Goal: Check status: Check status

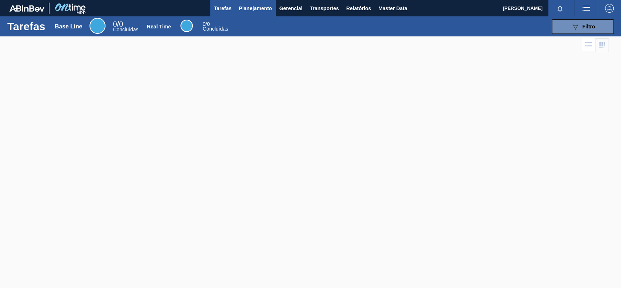
click at [254, 13] on button "Planejamento" at bounding box center [255, 8] width 40 height 16
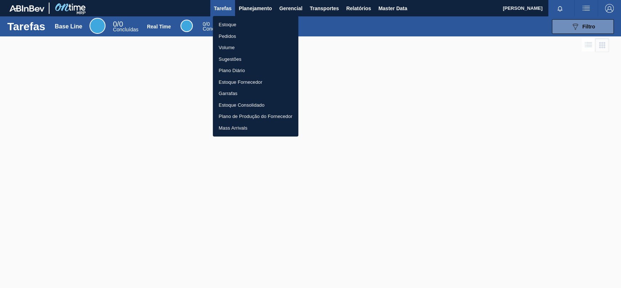
click at [243, 25] on li "Estoque" at bounding box center [256, 25] width 86 height 12
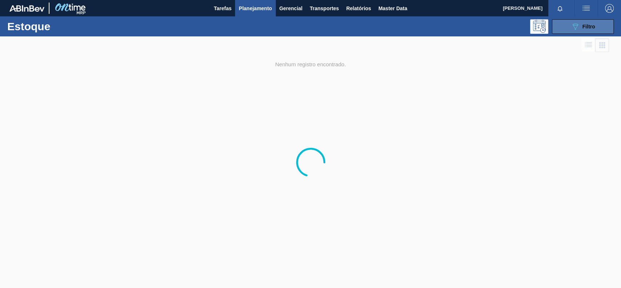
click at [578, 24] on icon "089F7B8B-B2A5-4AFE-B5C0-19BA573D28AC" at bounding box center [575, 26] width 9 height 9
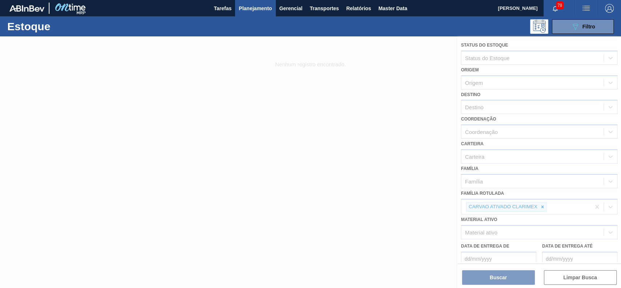
click at [541, 204] on div at bounding box center [310, 161] width 621 height 251
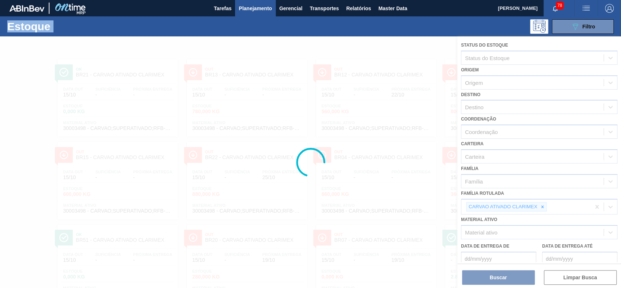
click at [541, 204] on div at bounding box center [310, 161] width 621 height 251
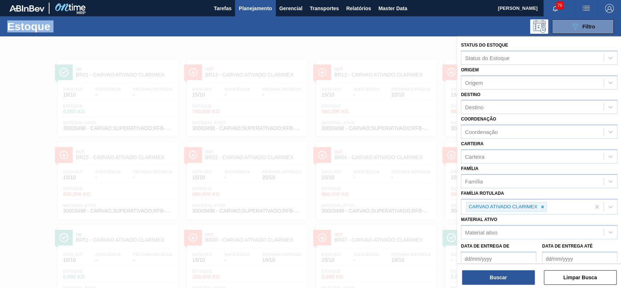
click at [542, 204] on icon at bounding box center [542, 206] width 5 height 5
paste Rotulada "30003535"
type Rotulada "30003535"
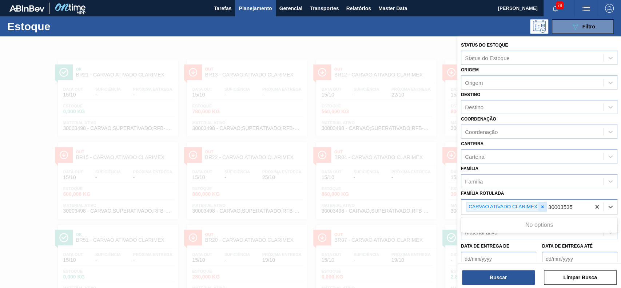
click at [542, 204] on icon at bounding box center [542, 206] width 5 height 5
click at [532, 205] on div "Família Rotulada" at bounding box center [532, 206] width 142 height 11
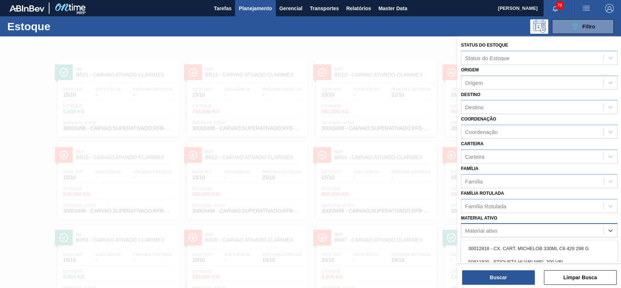
click at [501, 226] on div "Material ativo" at bounding box center [532, 230] width 142 height 11
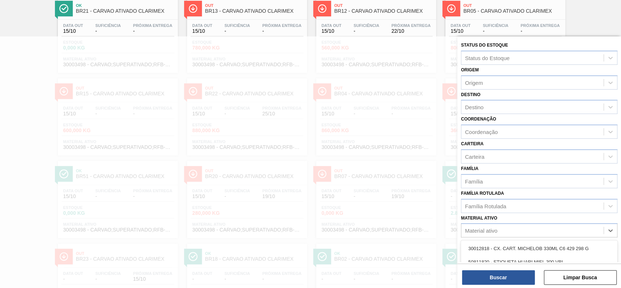
paste ativo "30003535"
type ativo "30003535"
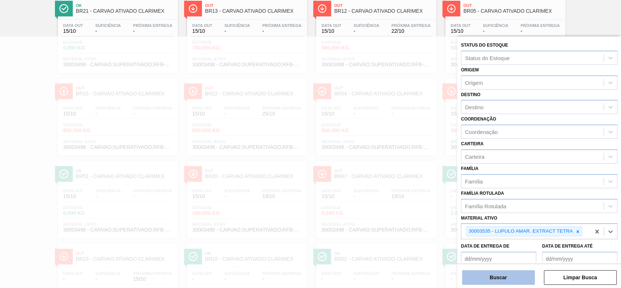
click at [513, 276] on button "Buscar" at bounding box center [498, 277] width 73 height 15
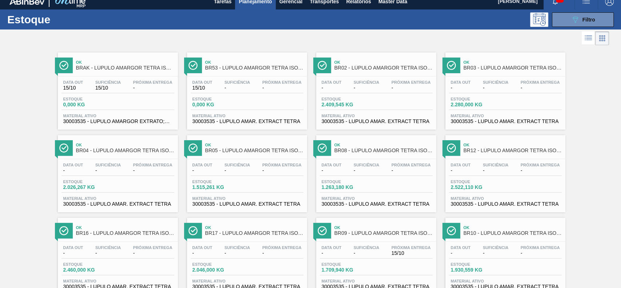
scroll to position [0, 0]
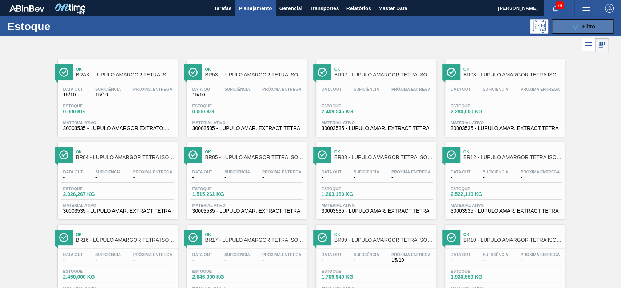
click at [565, 33] on button "089F7B8B-B2A5-4AFE-B5C0-19BA573D28AC Filtro" at bounding box center [583, 26] width 62 height 15
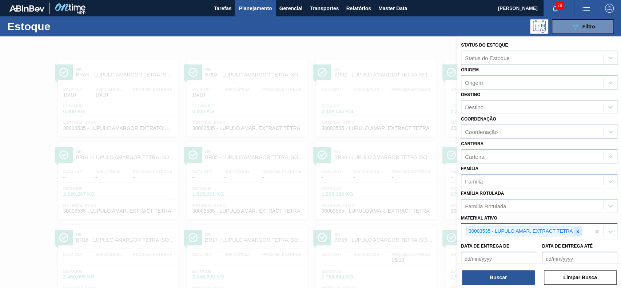
click at [578, 229] on icon at bounding box center [577, 231] width 5 height 5
paste ativo "30003422"
type ativo "30003422"
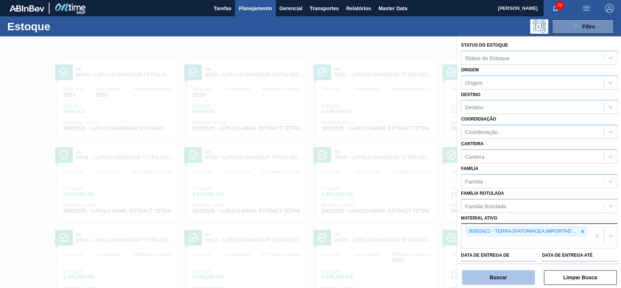
click at [490, 281] on button "Buscar" at bounding box center [498, 277] width 73 height 15
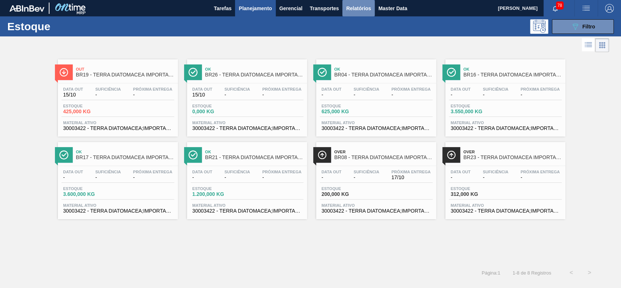
click at [364, 8] on span "Relatórios" at bounding box center [358, 8] width 25 height 9
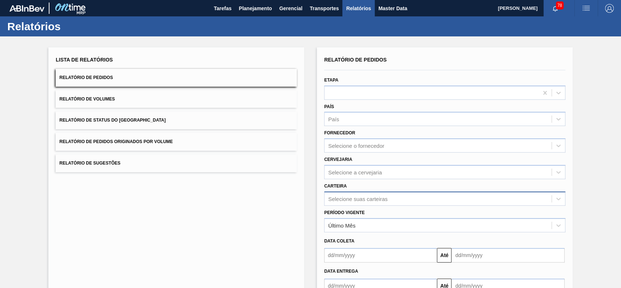
click at [370, 198] on div "Selecione suas carteiras" at bounding box center [444, 198] width 241 height 14
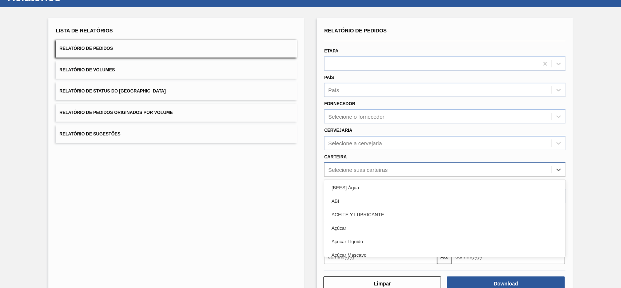
scroll to position [32, 0]
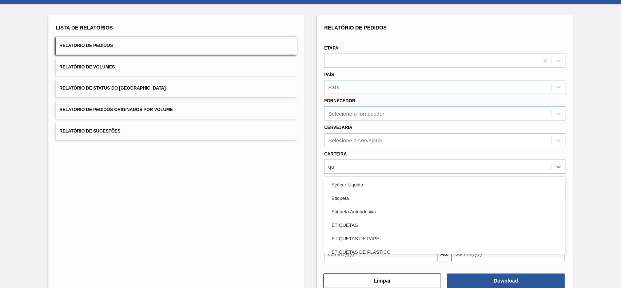
type input "quí"
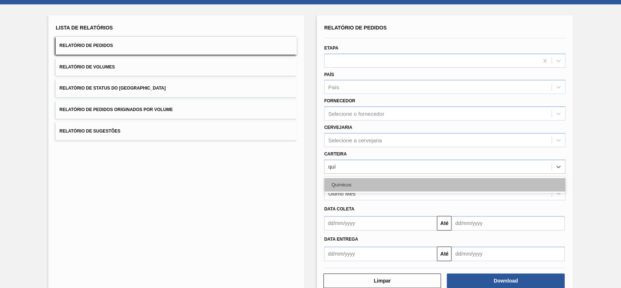
click at [375, 183] on div "Químicos" at bounding box center [444, 184] width 241 height 13
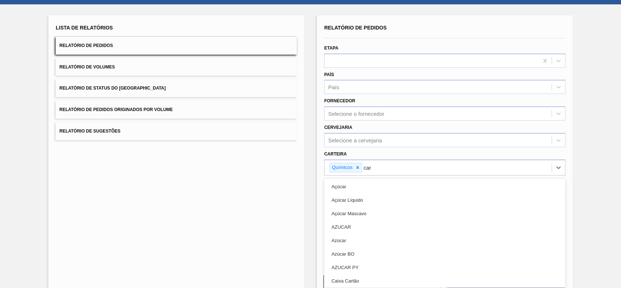
type input "carv"
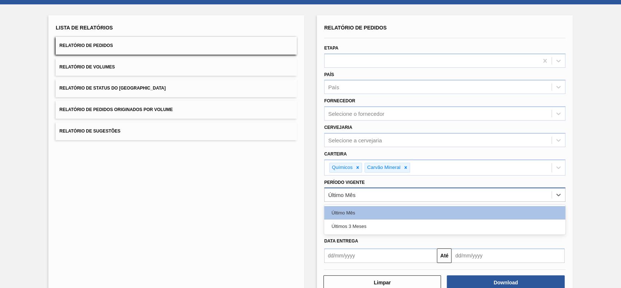
click at [370, 192] on div "Último Mês" at bounding box center [438, 195] width 227 height 11
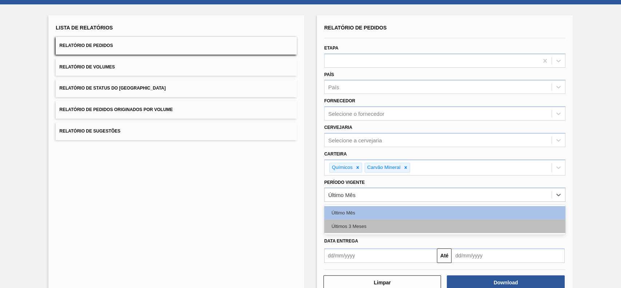
click at [377, 230] on div "Últimos 3 Meses" at bounding box center [444, 225] width 241 height 13
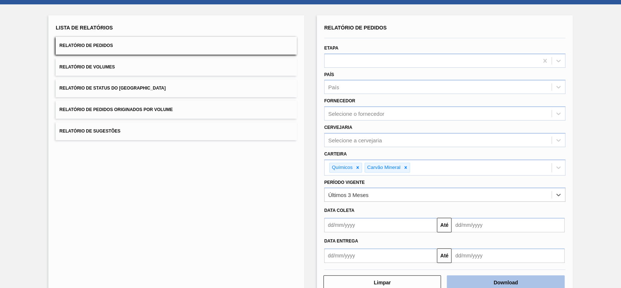
click at [483, 279] on button "Download" at bounding box center [506, 282] width 118 height 15
click at [171, 92] on button "Relatório de Status do Estoque" at bounding box center [176, 88] width 241 height 18
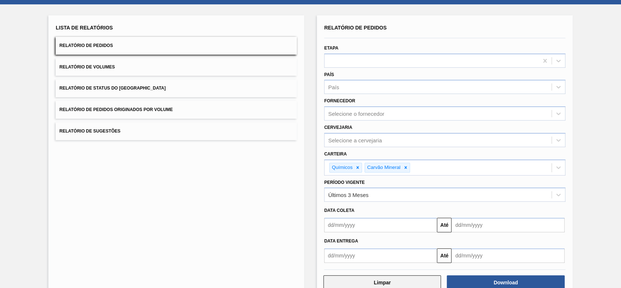
scroll to position [0, 0]
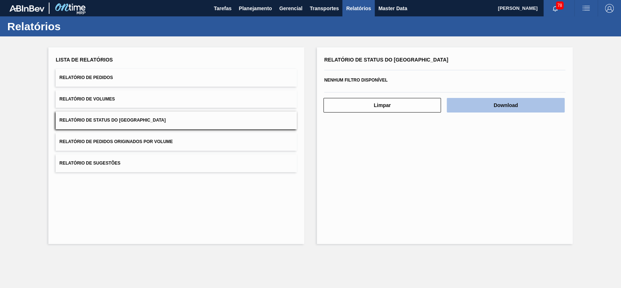
click at [482, 111] on button "Download" at bounding box center [506, 105] width 118 height 15
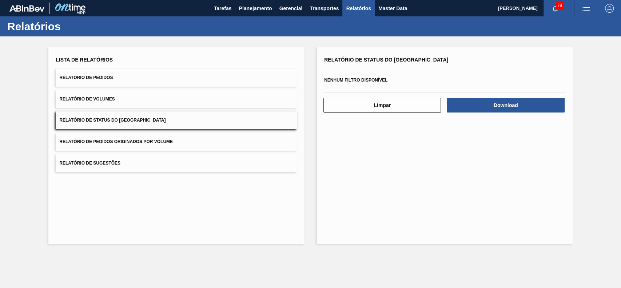
click at [339, 287] on main "Tarefas Planejamento Gerencial Transportes Relatórios Master Data GUSTAVO HENRI…" at bounding box center [310, 144] width 621 height 288
drag, startPoint x: 250, startPoint y: 10, endPoint x: 242, endPoint y: 36, distance: 27.3
click at [250, 10] on span "Planejamento" at bounding box center [255, 8] width 33 height 9
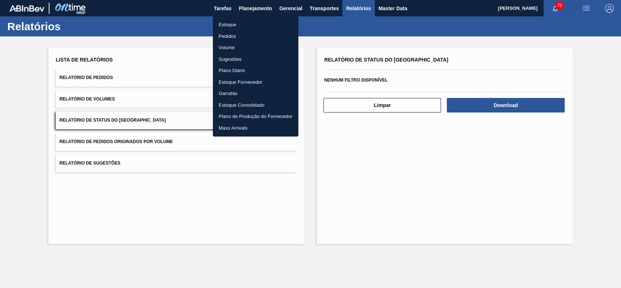
click at [240, 26] on li "Estoque" at bounding box center [256, 25] width 86 height 12
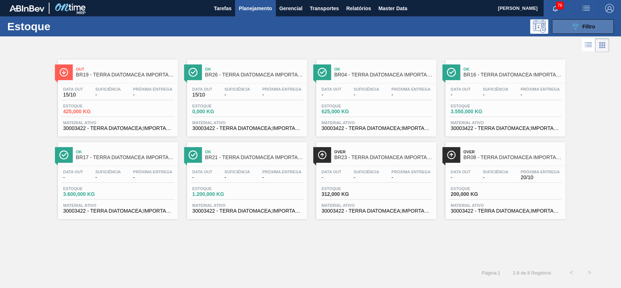
click at [573, 32] on button "089F7B8B-B2A5-4AFE-B5C0-19BA573D28AC Filtro" at bounding box center [583, 26] width 62 height 15
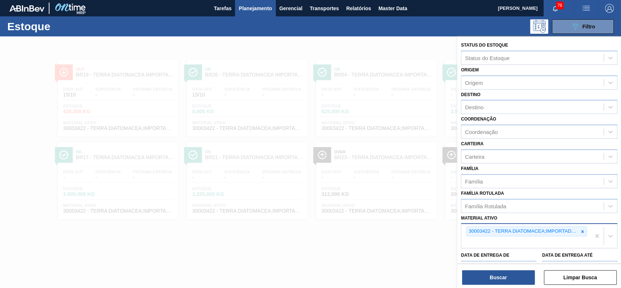
click at [577, 230] on div "30003422 - TERRA DIATOMACEA;IMPORTADA;EMB 24KG" at bounding box center [523, 231] width 112 height 9
click at [579, 227] on div at bounding box center [583, 231] width 8 height 9
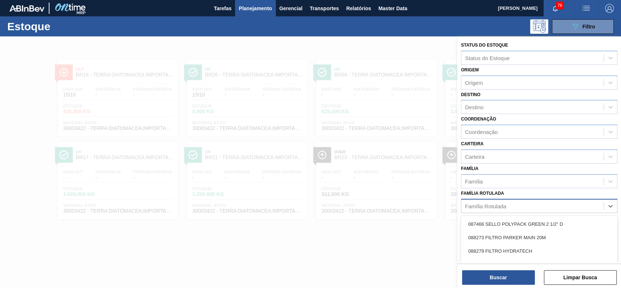
click at [535, 205] on div "Família Rotulada" at bounding box center [532, 206] width 142 height 11
type Rotulada "carva"
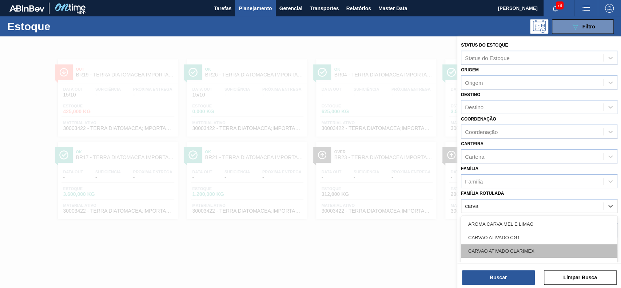
click at [533, 252] on div "CARVAO ATIVADO CLARIMEX" at bounding box center [539, 250] width 156 height 13
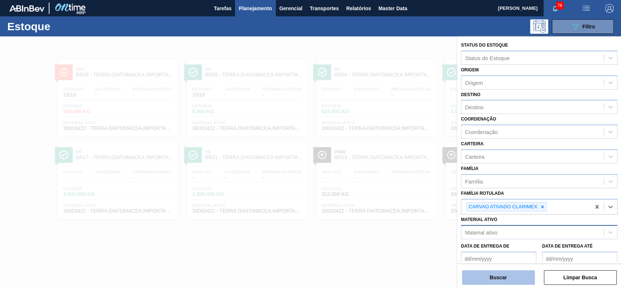
click at [513, 270] on button "Buscar" at bounding box center [498, 277] width 73 height 15
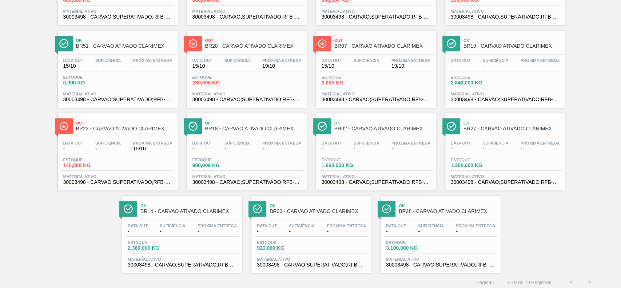
scroll to position [199, 0]
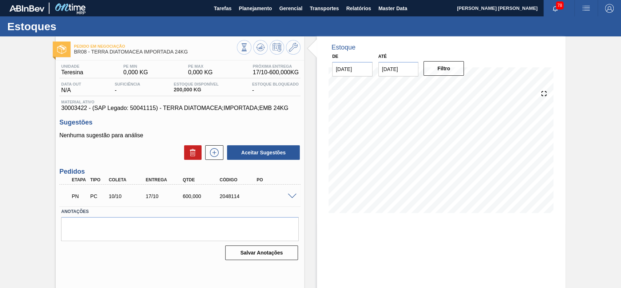
click at [289, 194] on span at bounding box center [292, 196] width 9 height 5
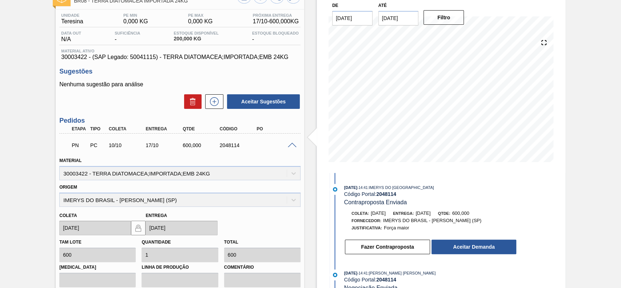
scroll to position [97, 0]
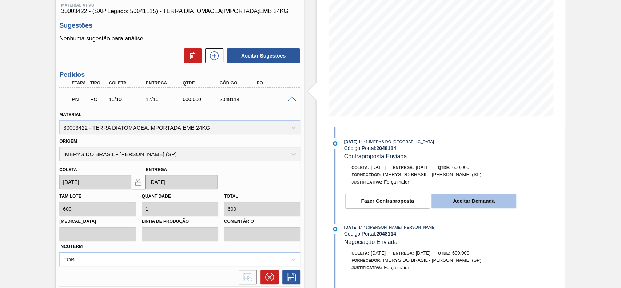
click at [478, 207] on button "Aceitar Demanda" at bounding box center [474, 201] width 85 height 15
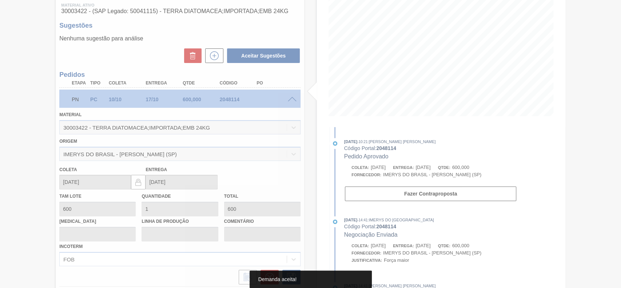
type input "17/10/2025"
type input "20/10/2025"
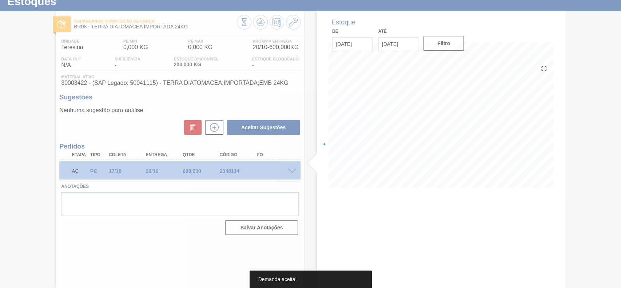
scroll to position [25, 0]
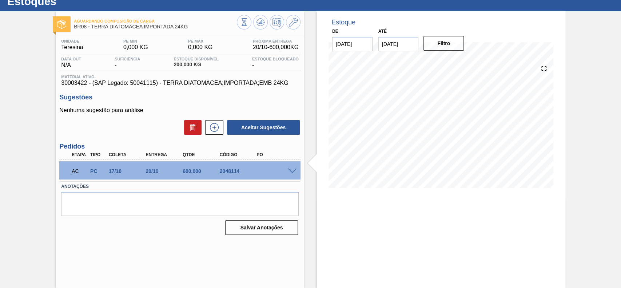
click at [289, 170] on span at bounding box center [292, 170] width 9 height 5
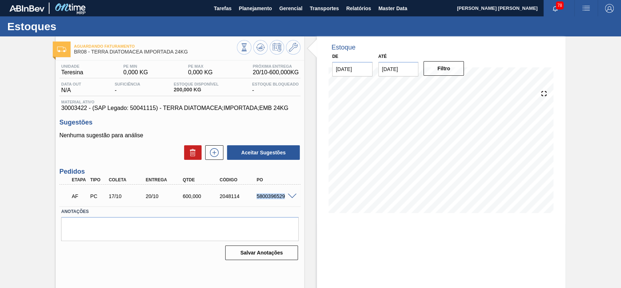
drag, startPoint x: 264, startPoint y: 198, endPoint x: 285, endPoint y: 199, distance: 21.5
click at [285, 199] on div "AF PC 17/10 20/10 600,000 2048114 5800396529" at bounding box center [178, 195] width 222 height 15
copy div "5800396529"
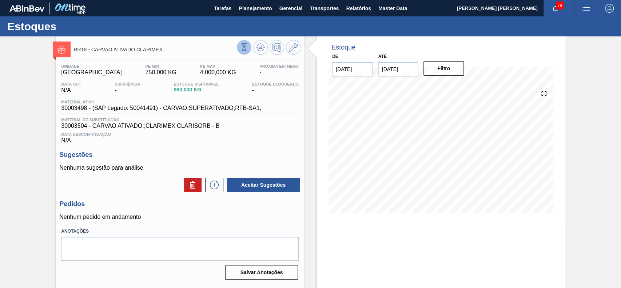
click at [247, 48] on button at bounding box center [244, 47] width 15 height 15
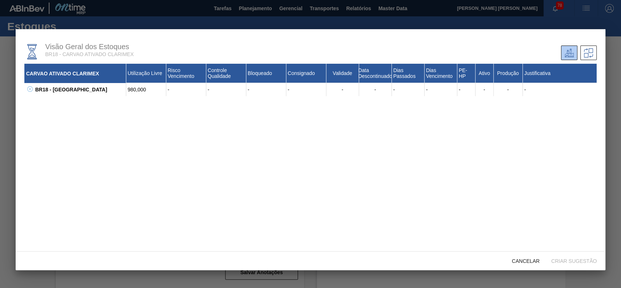
click at [29, 93] on button at bounding box center [28, 89] width 7 height 7
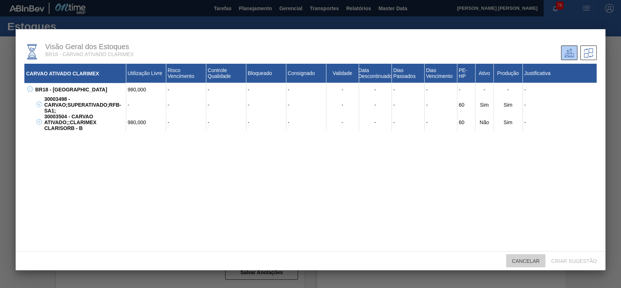
click at [518, 261] on span "Cancelar" at bounding box center [525, 261] width 39 height 6
